Goal: Task Accomplishment & Management: Use online tool/utility

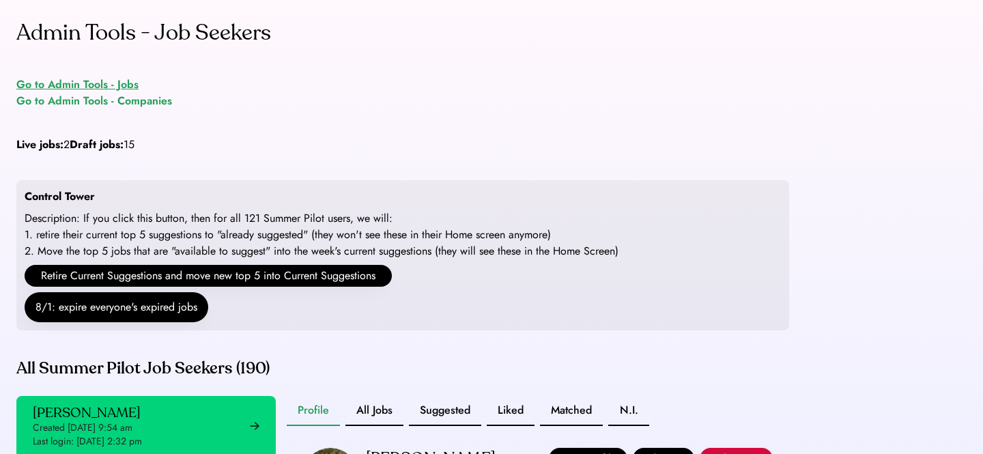
click at [130, 85] on div "Go to Admin Tools - Jobs" at bounding box center [77, 84] width 122 height 16
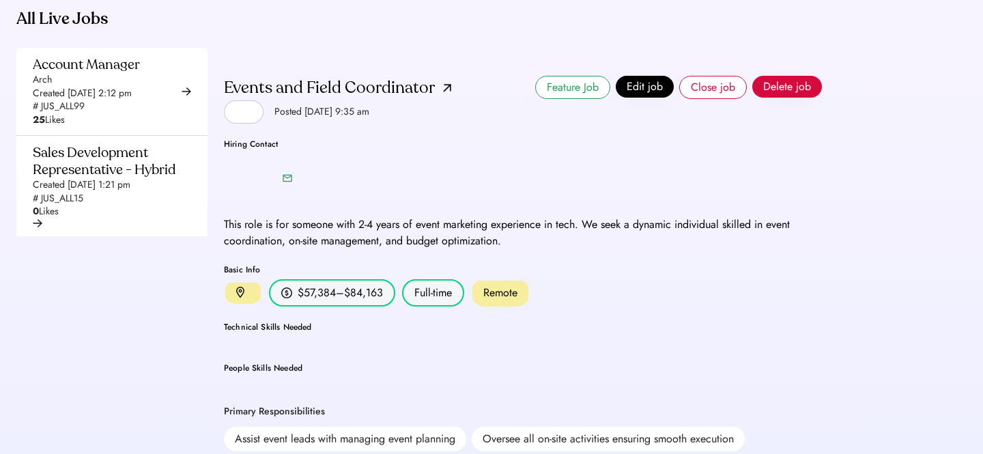
scroll to position [42, 0]
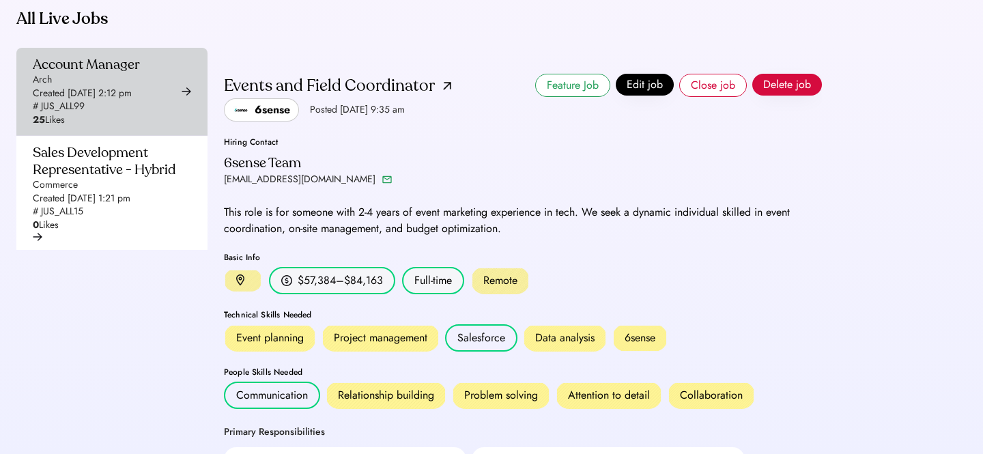
click at [129, 127] on div "Account Manager Arch Created Aug 6, 2025 2:12 pm # JUS_ALL99 25 Likes" at bounding box center [86, 91] width 107 height 71
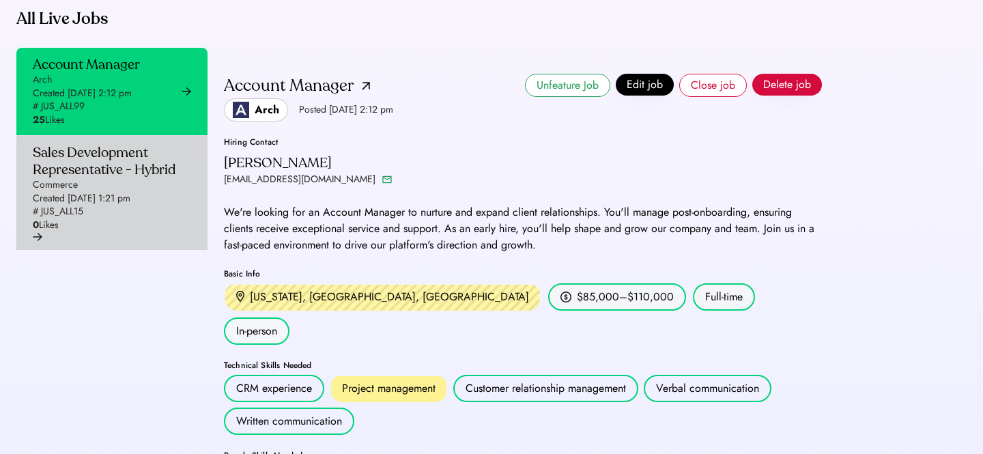
click at [133, 178] on div "Sales Development Representative - Hybrid" at bounding box center [108, 161] width 150 height 34
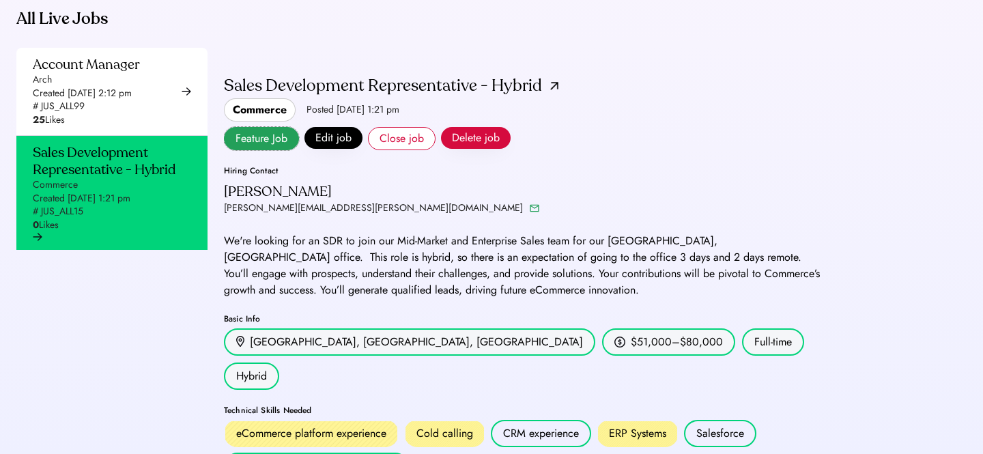
click at [276, 150] on button "Feature Job" at bounding box center [261, 138] width 75 height 23
